Goal: Transaction & Acquisition: Purchase product/service

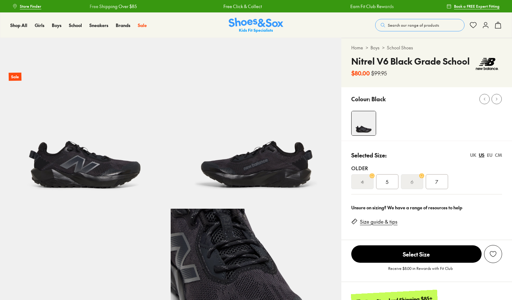
select select "*"
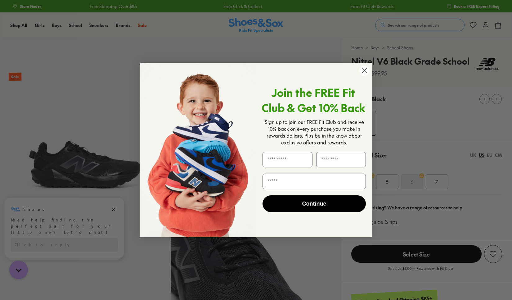
click at [361, 69] on circle "Close dialog" at bounding box center [364, 70] width 10 height 10
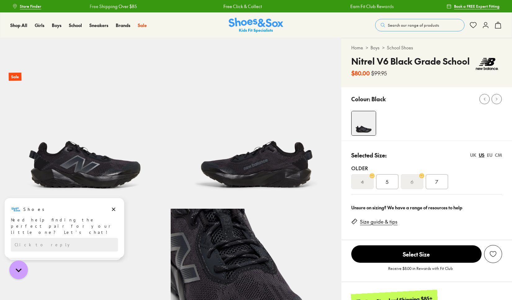
click at [434, 182] on div "7" at bounding box center [436, 181] width 22 height 15
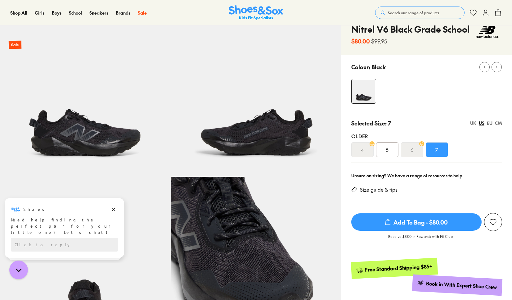
scroll to position [35, 0]
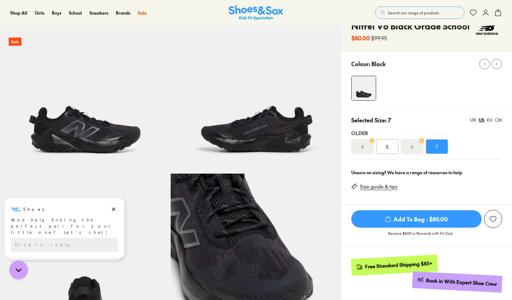
click at [384, 187] on link "Size guide & tips" at bounding box center [379, 186] width 38 height 7
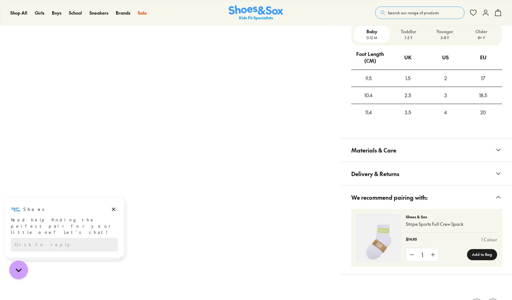
scroll to position [405, 0]
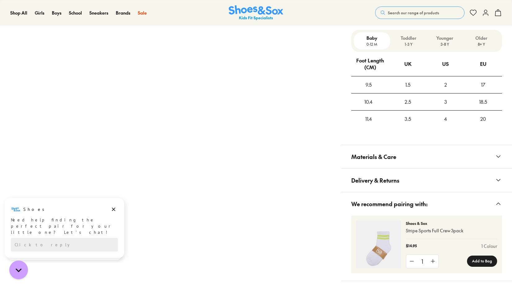
click at [479, 42] on p "8+ Y" at bounding box center [481, 44] width 32 height 6
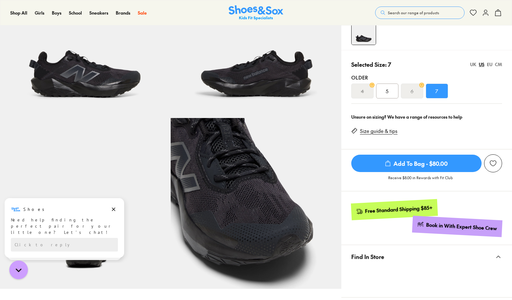
scroll to position [0, 0]
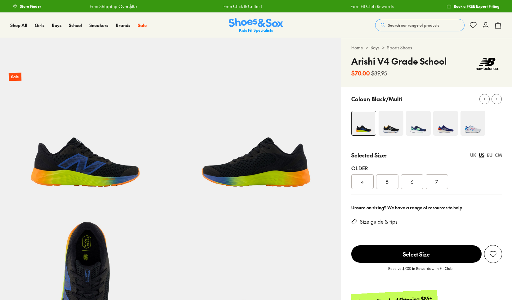
select select "*"
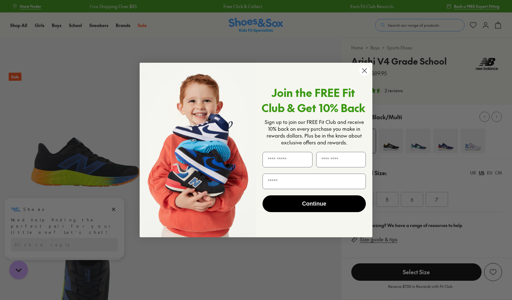
click at [363, 69] on circle "Close dialog" at bounding box center [364, 70] width 10 height 10
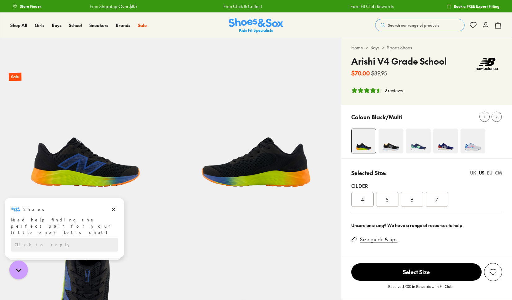
scroll to position [1, 0]
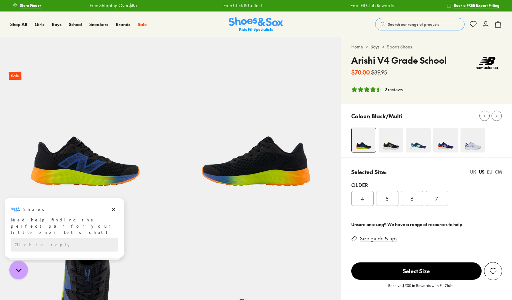
click at [389, 145] on img at bounding box center [390, 139] width 25 height 25
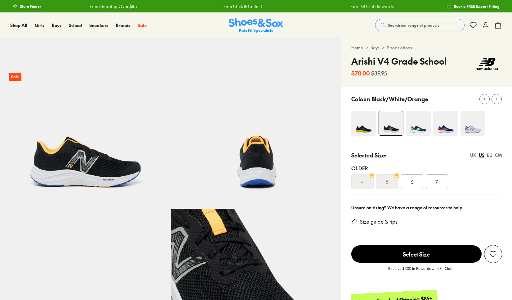
select select "*"
click at [362, 122] on img at bounding box center [363, 123] width 25 height 25
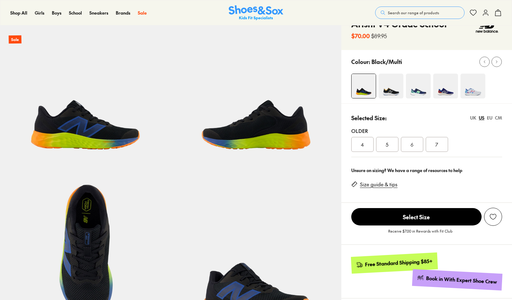
select select "*"
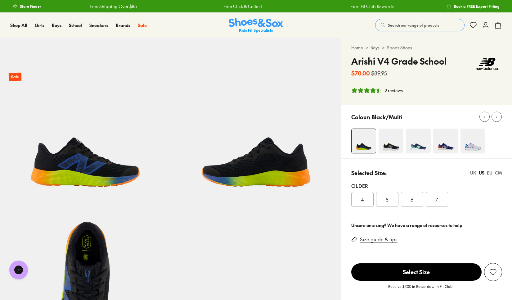
click at [439, 200] on div "7" at bounding box center [436, 199] width 22 height 15
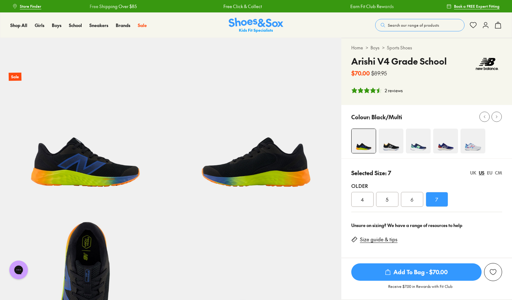
click at [497, 171] on div "CM" at bounding box center [498, 172] width 7 height 7
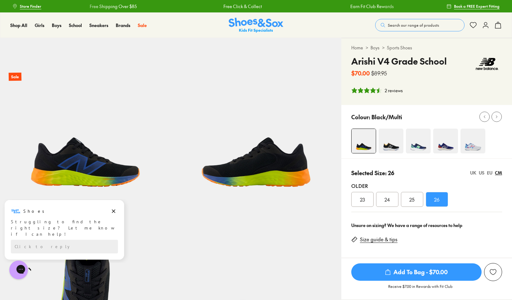
click at [488, 172] on div "EU" at bounding box center [490, 172] width 6 height 7
